Goal: Task Accomplishment & Management: Manage account settings

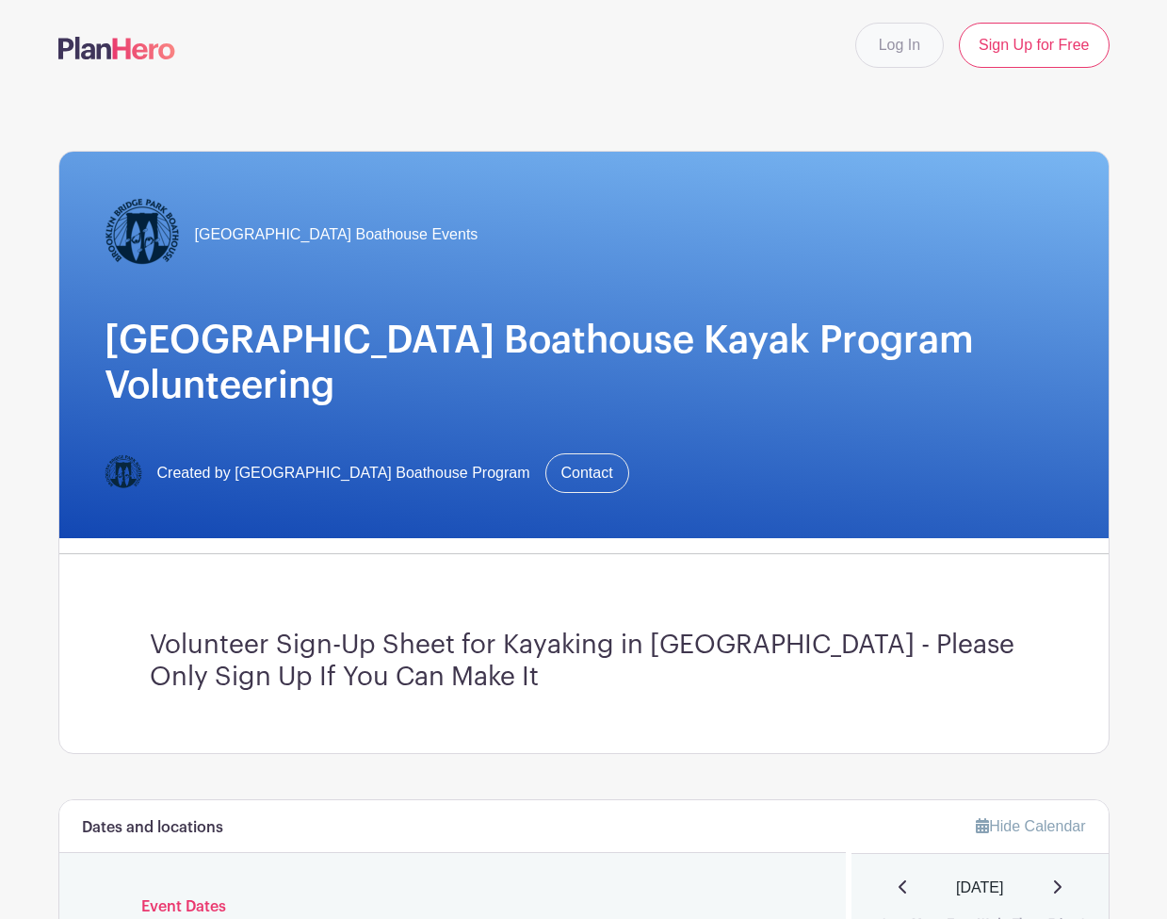
scroll to position [1, 0]
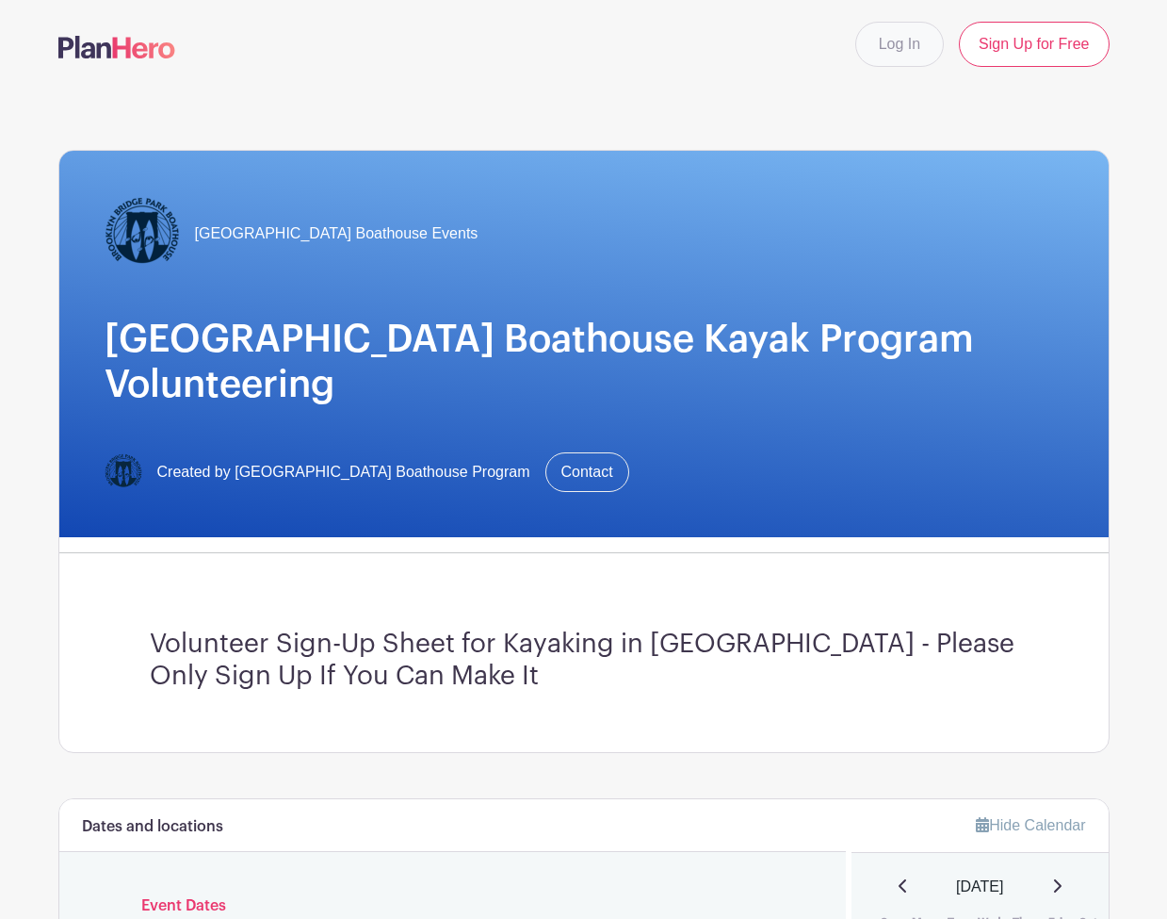
click at [910, 50] on link "Log In" at bounding box center [900, 44] width 89 height 45
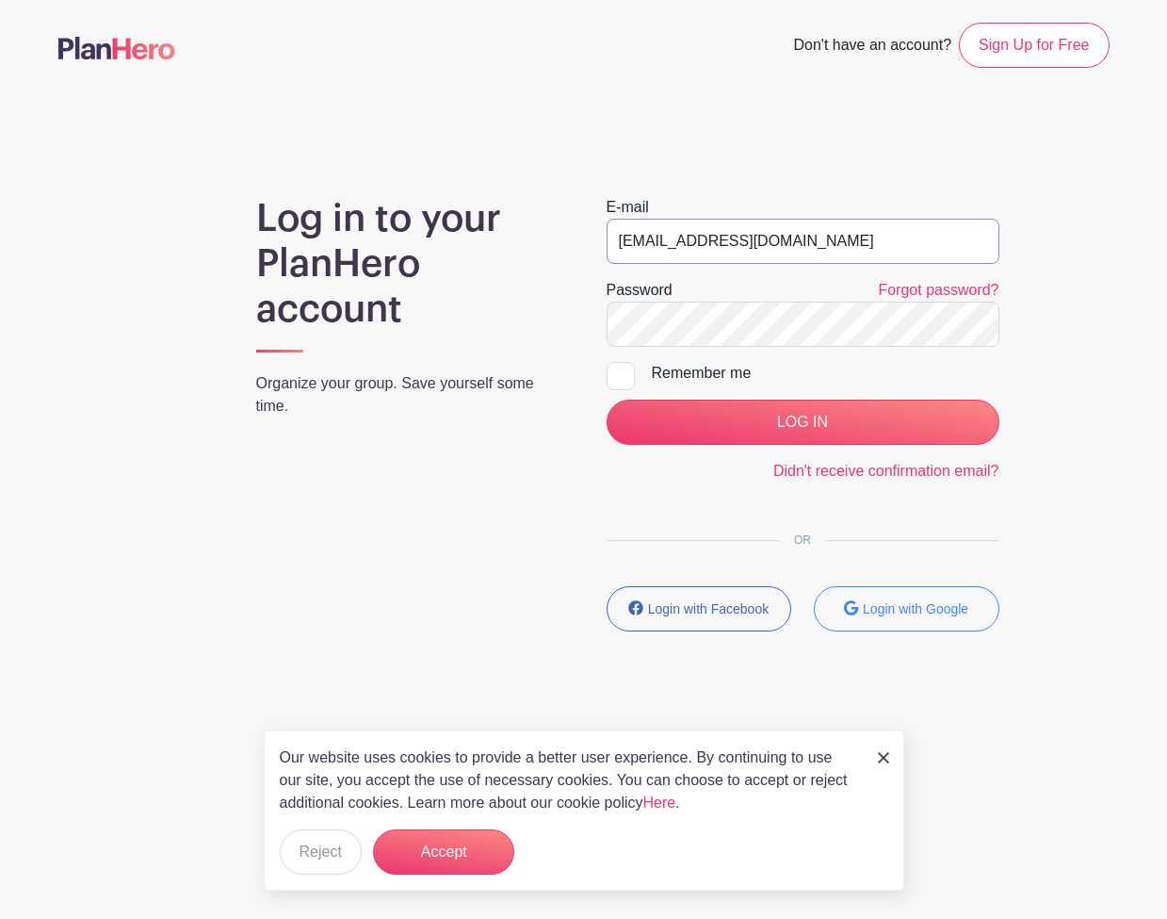
type input "a.cantysamuel@gmail.com"
click at [803, 422] on input "LOG IN" at bounding box center [803, 422] width 393 height 45
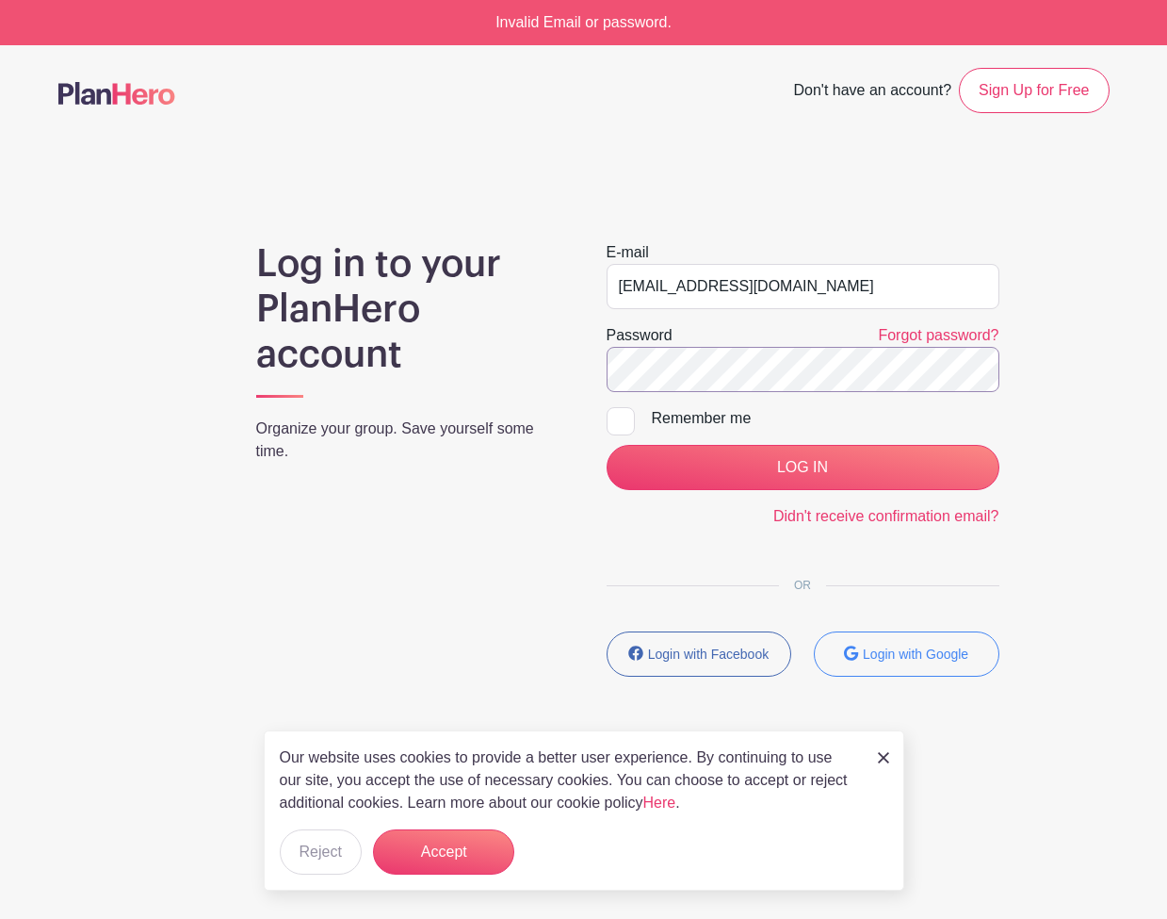
click at [803, 467] on input "LOG IN" at bounding box center [803, 467] width 393 height 45
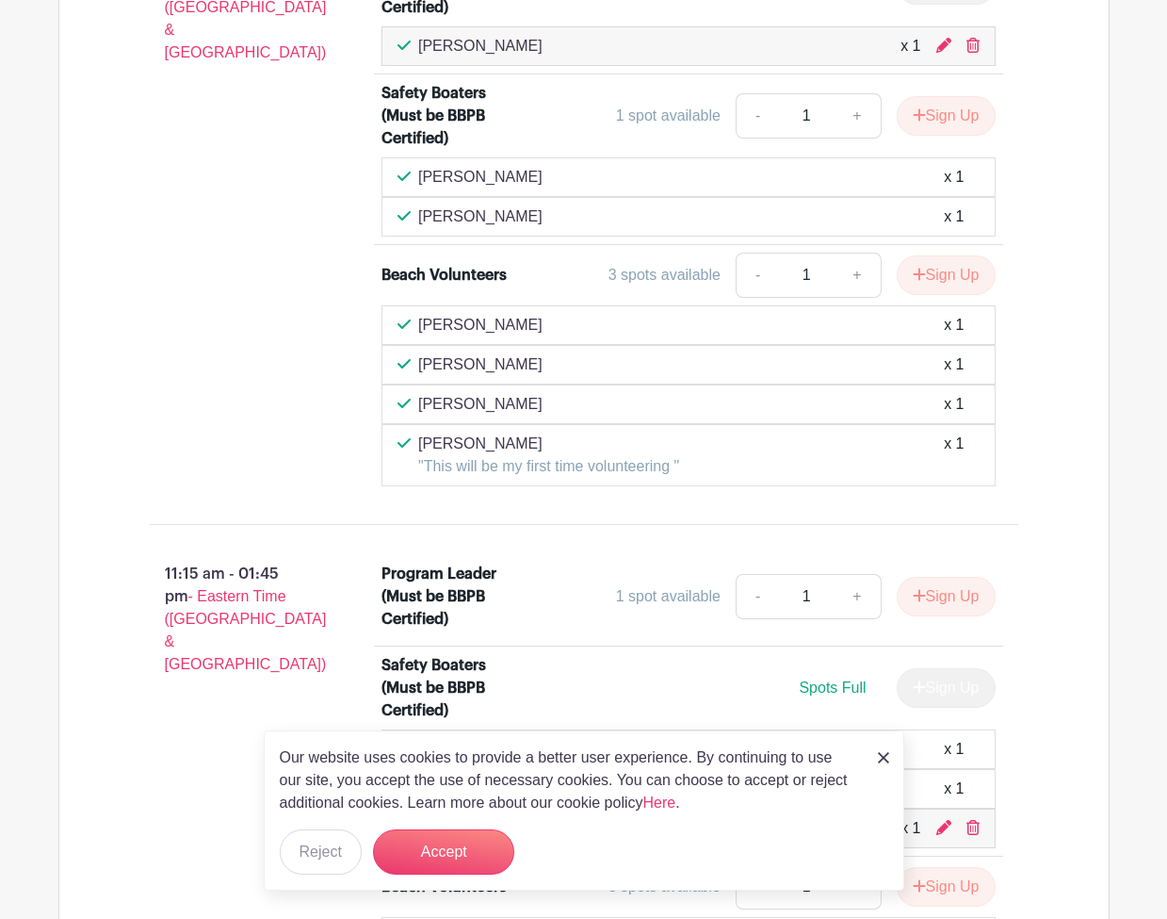
scroll to position [1535, 0]
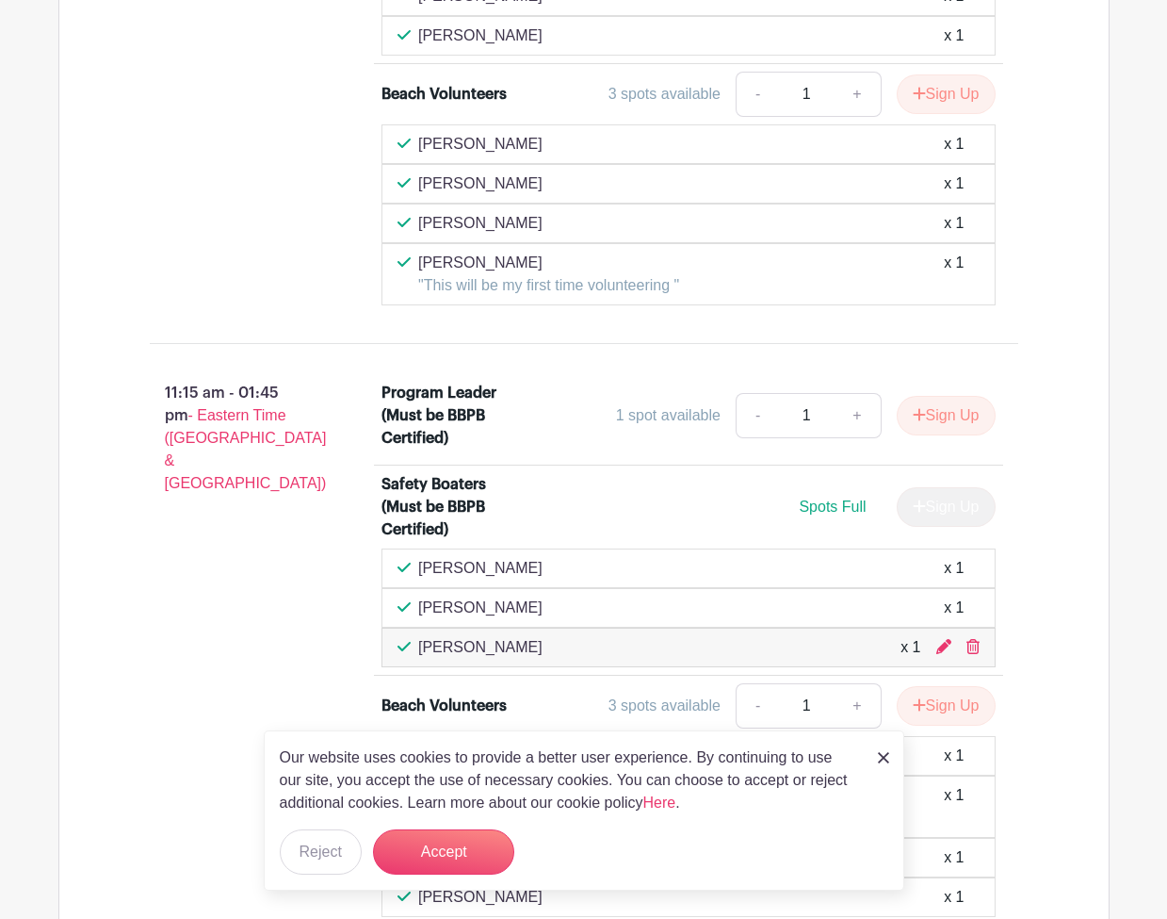
click at [885, 756] on img at bounding box center [883, 757] width 11 height 11
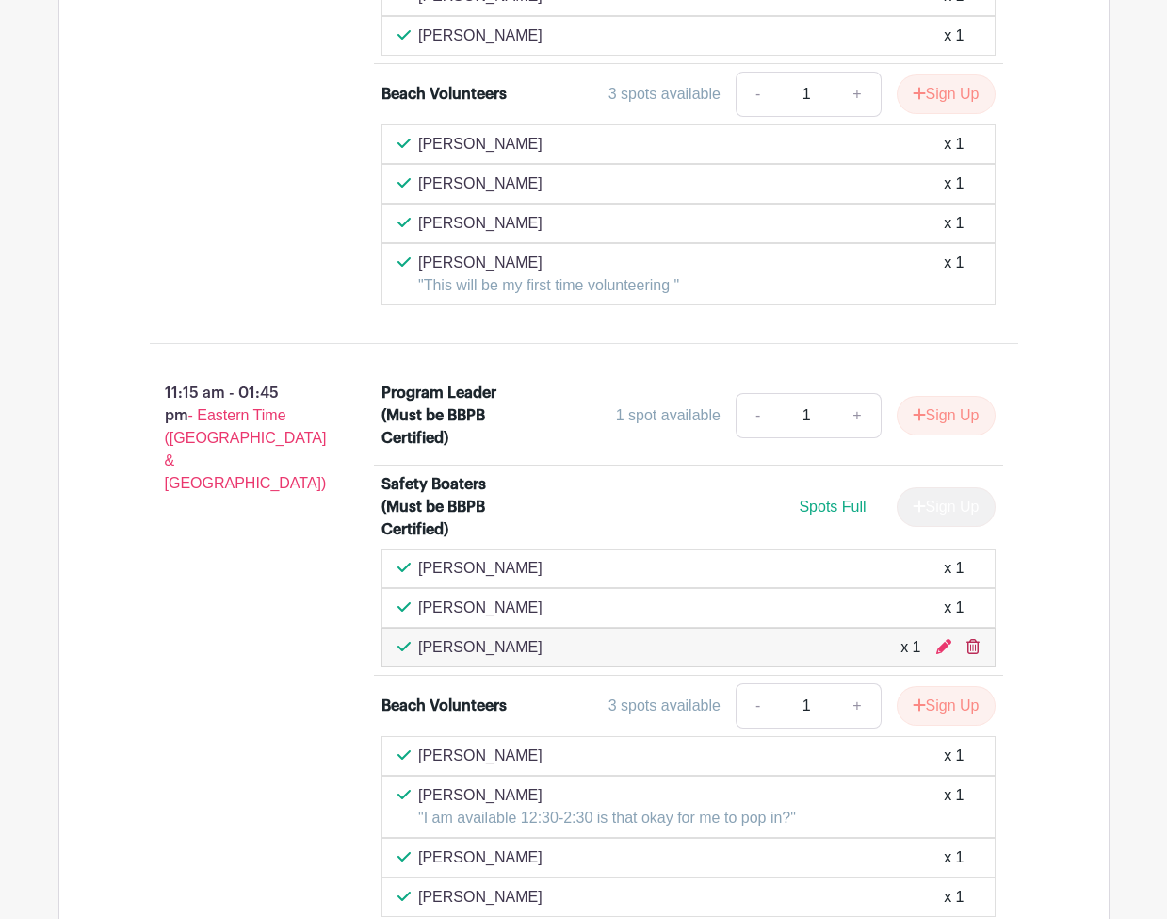
click at [973, 651] on icon at bounding box center [973, 646] width 13 height 15
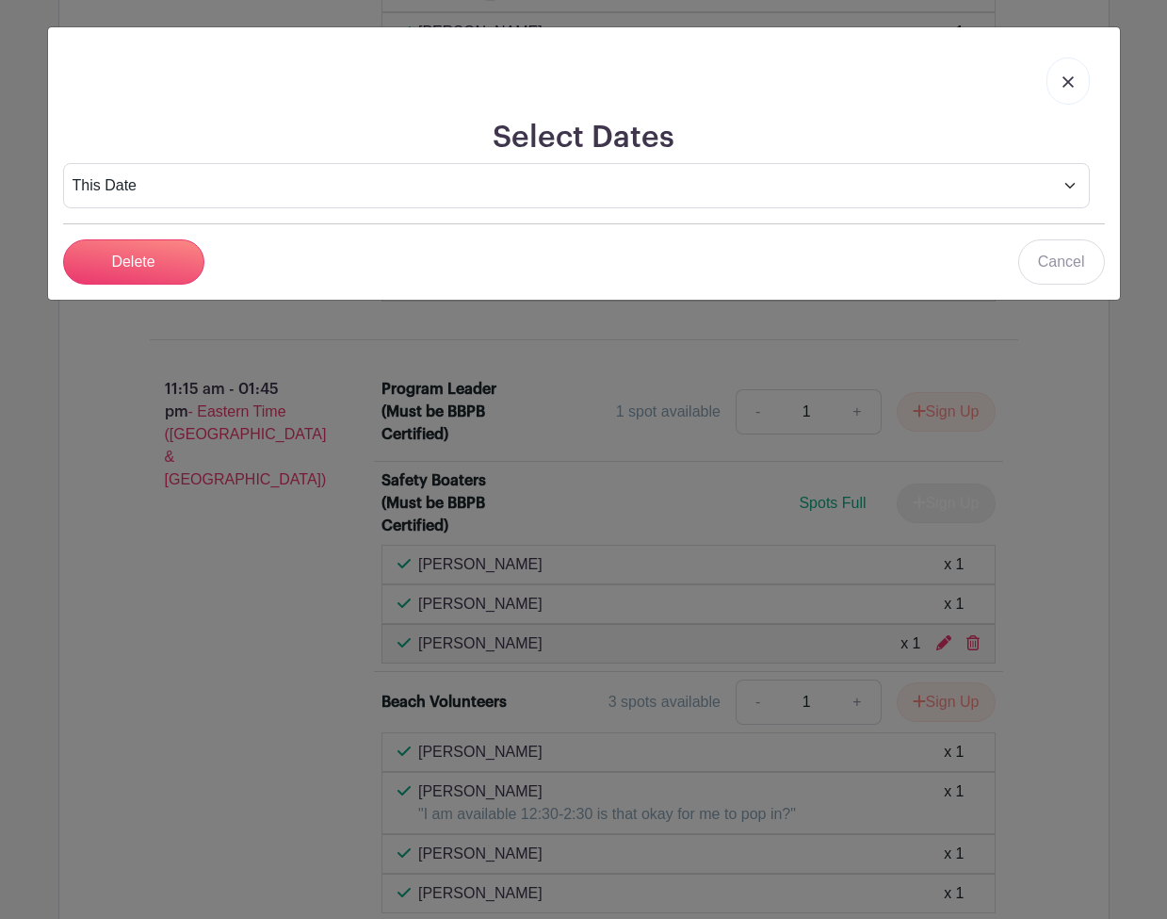
click at [1073, 250] on link "Cancel" at bounding box center [1062, 261] width 87 height 45
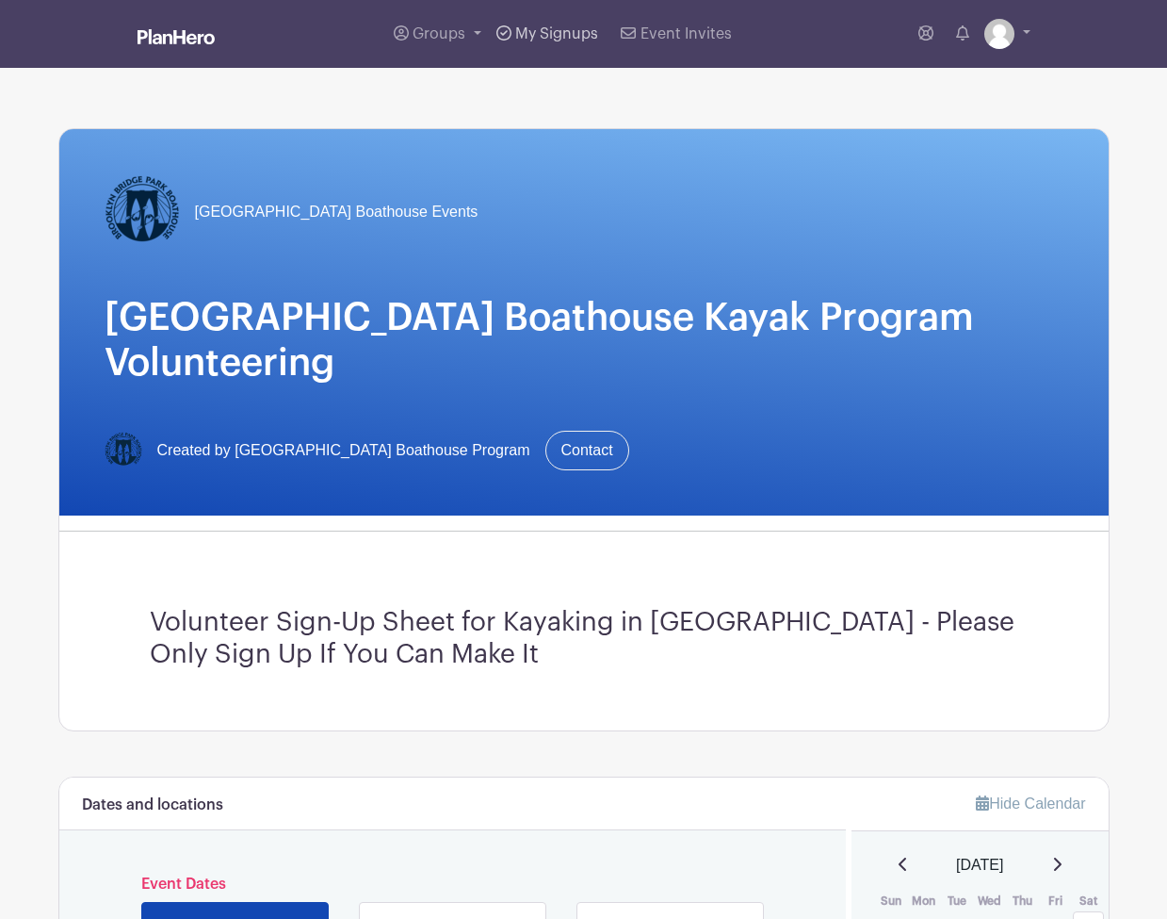
scroll to position [0, 0]
click at [567, 41] on span "My Signups" at bounding box center [556, 33] width 83 height 15
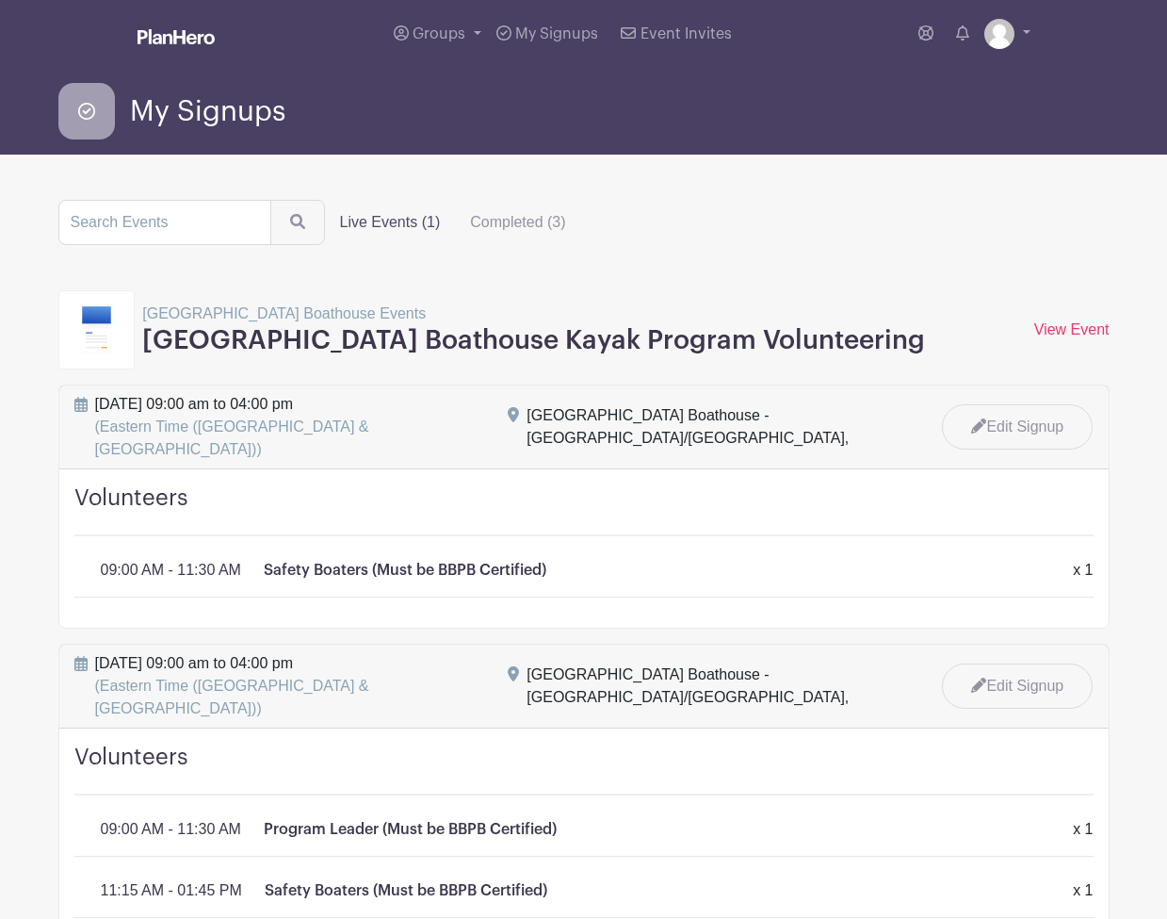
click at [221, 113] on span "My Signups" at bounding box center [207, 111] width 155 height 31
click at [1053, 327] on link "View Event" at bounding box center [1072, 329] width 75 height 16
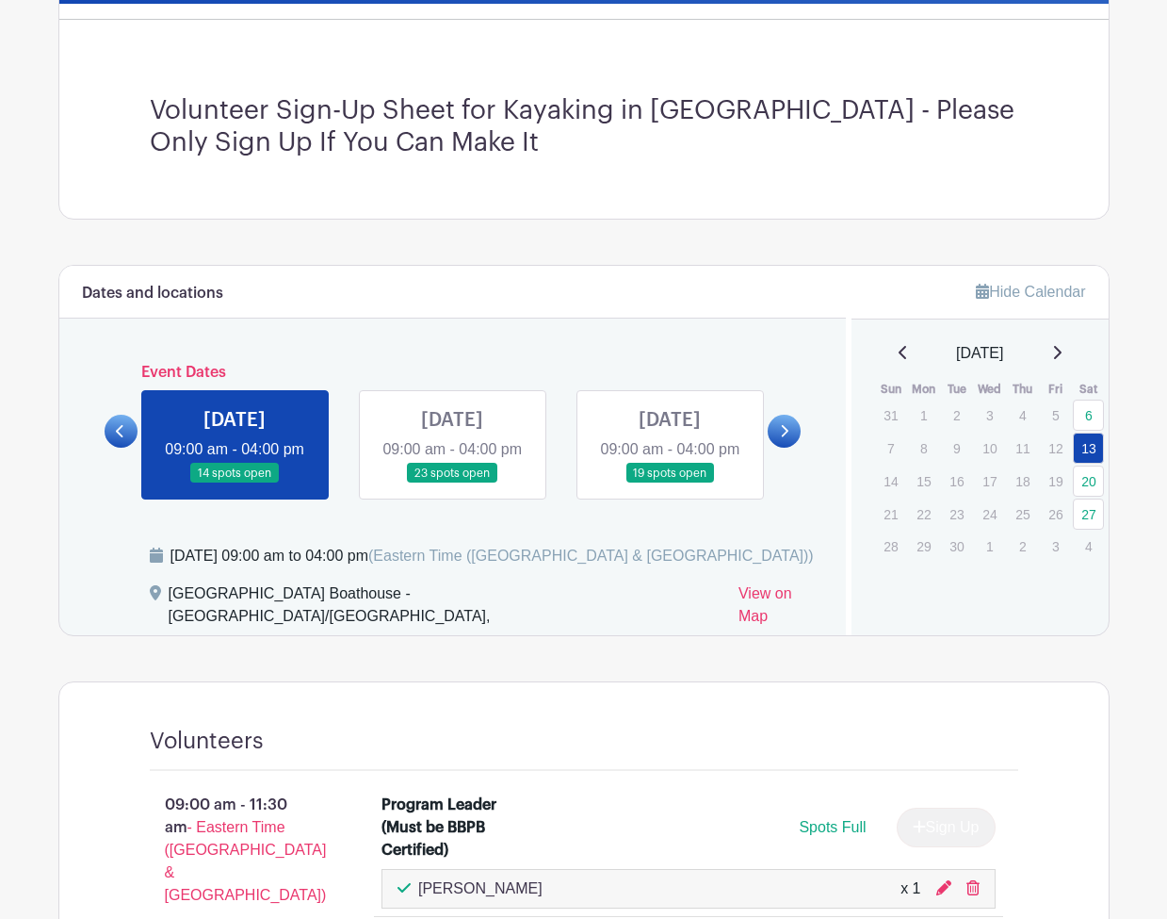
scroll to position [644, 0]
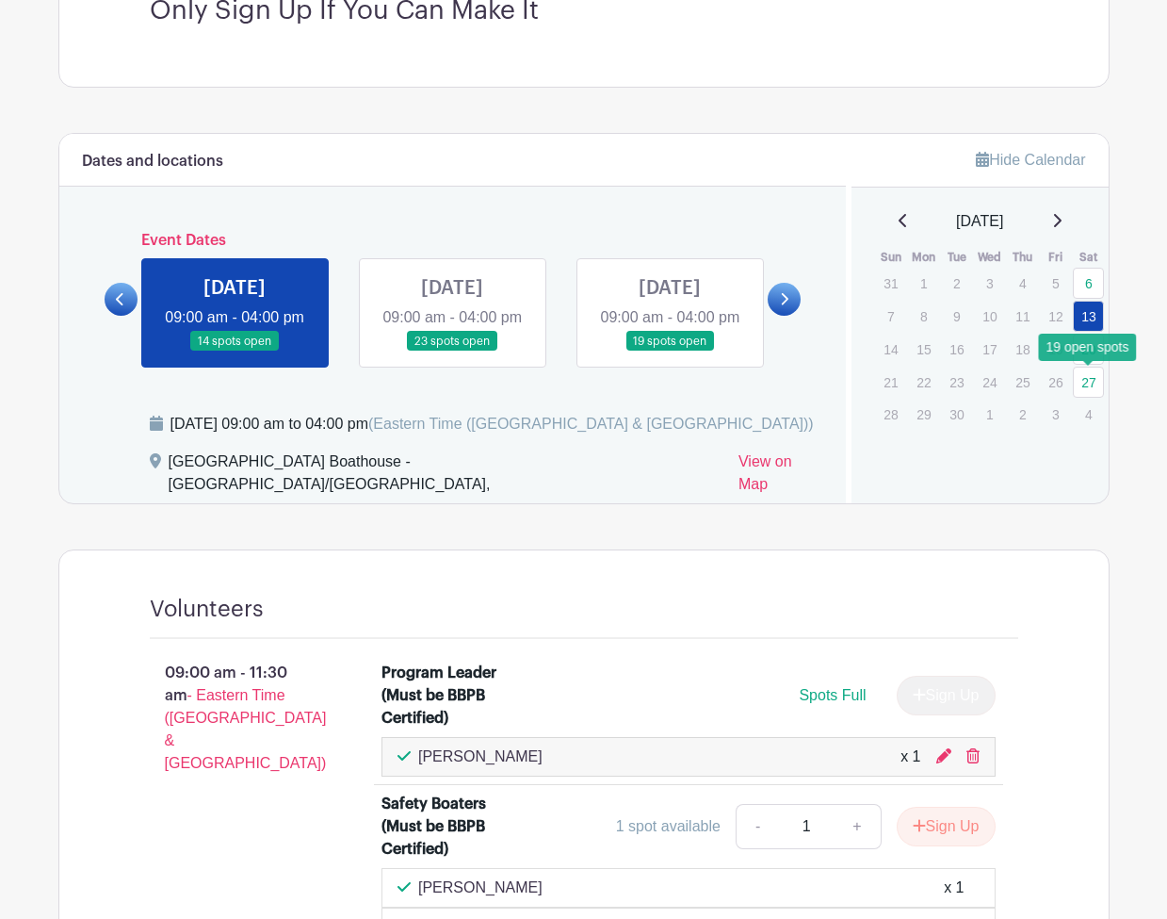
click at [1086, 380] on link "27" at bounding box center [1088, 382] width 31 height 31
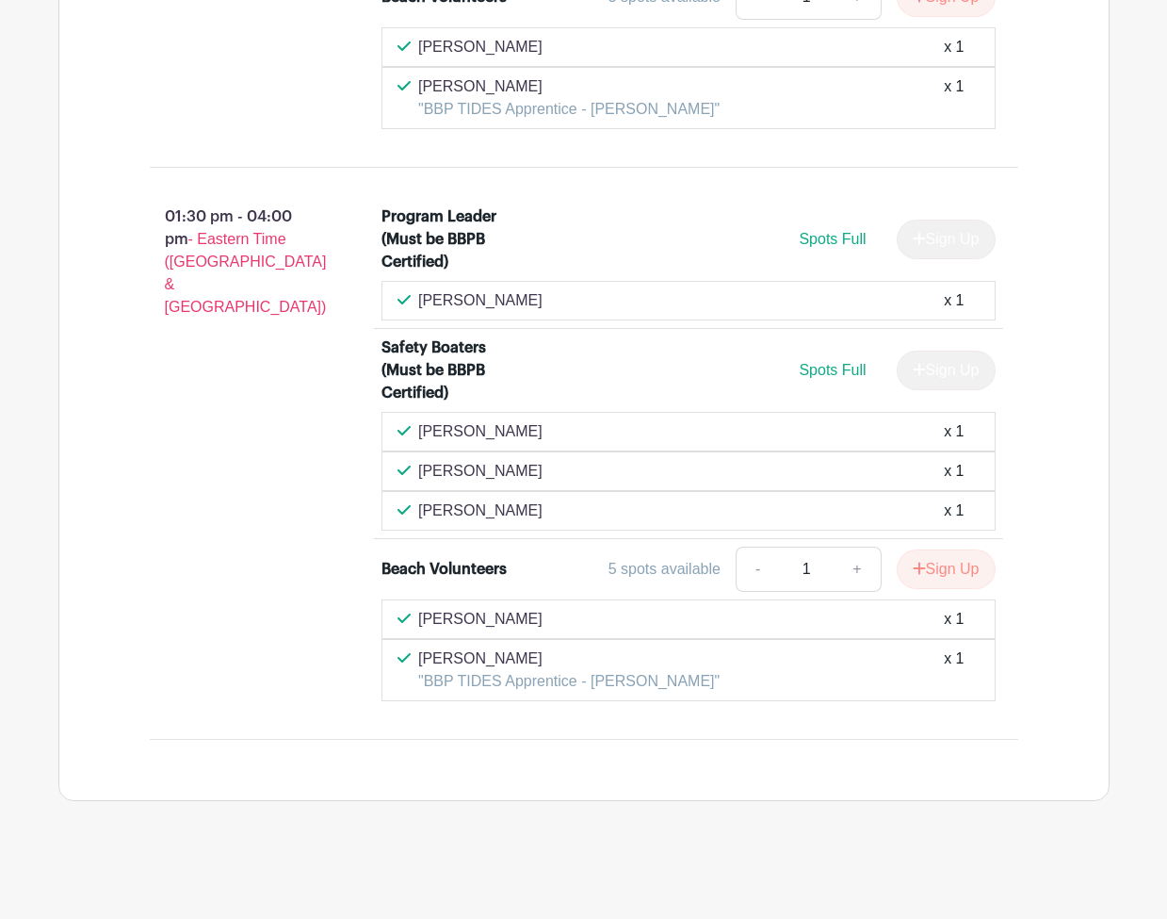
scroll to position [2050, 0]
click at [229, 395] on div "01:30 pm - 04:00 pm - Eastern Time ([GEOGRAPHIC_DATA] & [GEOGRAPHIC_DATA])" at bounding box center [236, 453] width 233 height 511
